Goal: Transaction & Acquisition: Purchase product/service

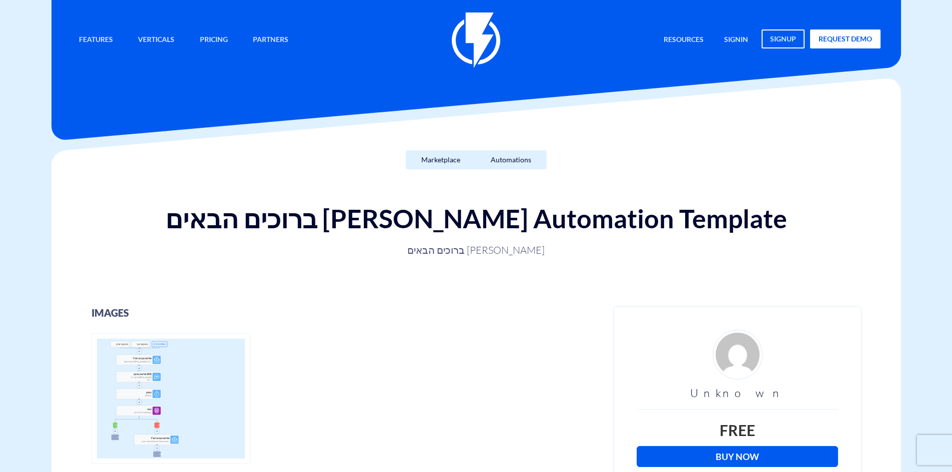
click at [746, 452] on link "Buy Now" at bounding box center [737, 456] width 201 height 21
